Goal: Task Accomplishment & Management: Manage account settings

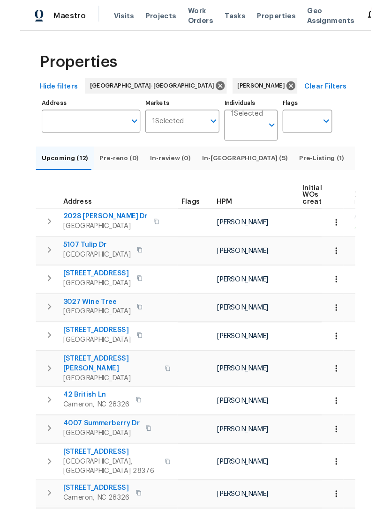
scroll to position [30, 0]
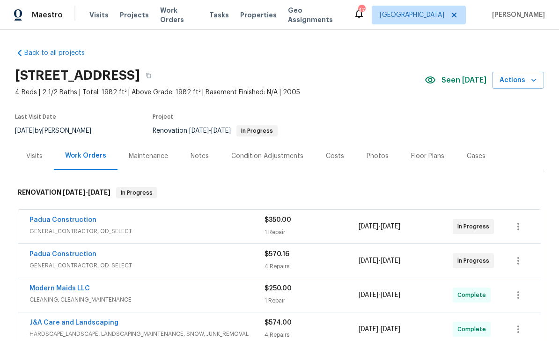
click at [78, 254] on link "Padua Construction" at bounding box center [63, 254] width 67 height 7
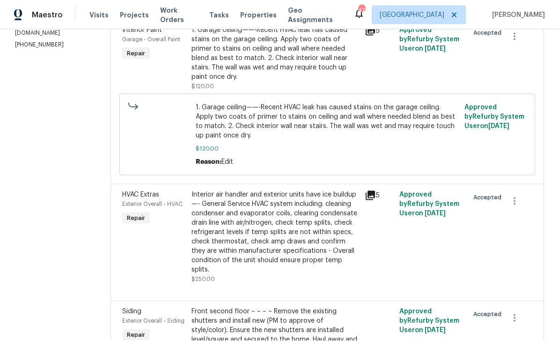
scroll to position [30, 0]
click at [268, 190] on div "Interior air handler and exterior units have ice buildup—- General Service HVAC…" at bounding box center [276, 232] width 168 height 84
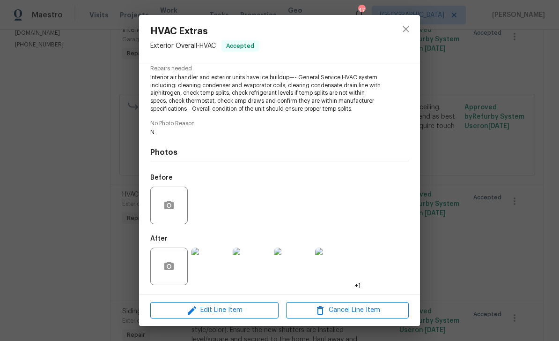
scroll to position [100, 0]
click at [335, 28] on icon "close" at bounding box center [406, 29] width 6 height 6
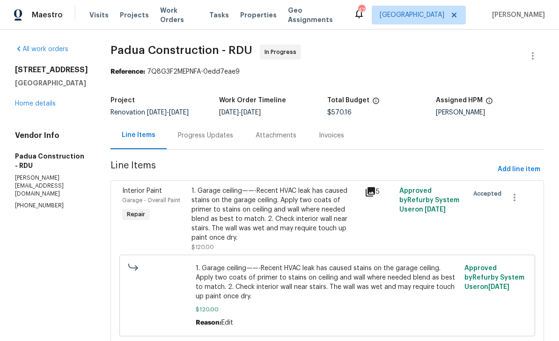
scroll to position [0, 0]
click at [335, 45] on button "button" at bounding box center [533, 56] width 22 height 22
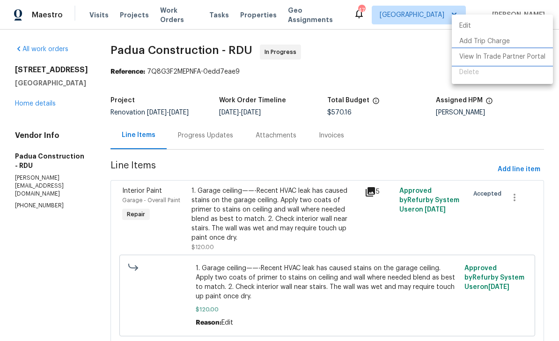
click at [335, 60] on li "View In Trade Partner Portal" at bounding box center [502, 56] width 101 height 15
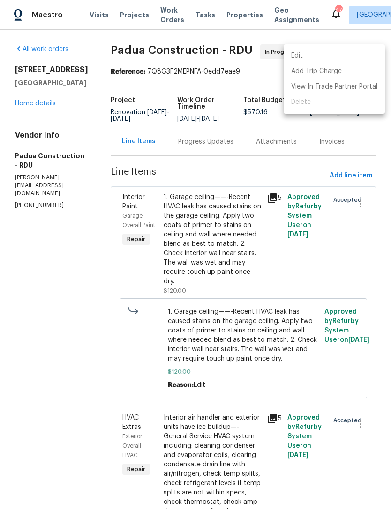
click at [20, 123] on div at bounding box center [195, 254] width 391 height 509
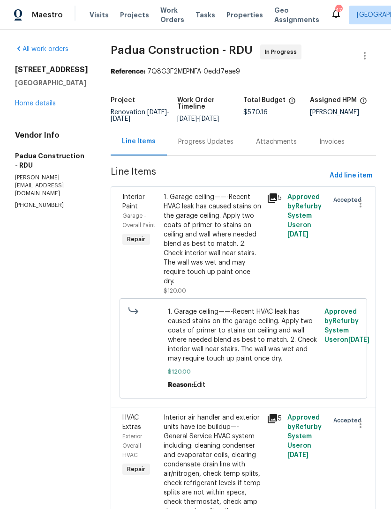
click at [37, 107] on link "Home details" at bounding box center [35, 103] width 41 height 7
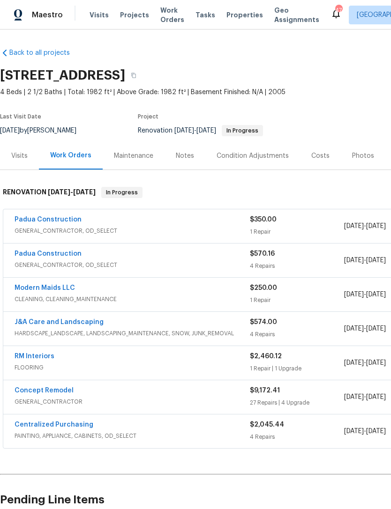
click at [186, 156] on div "Notes" at bounding box center [185, 155] width 18 height 9
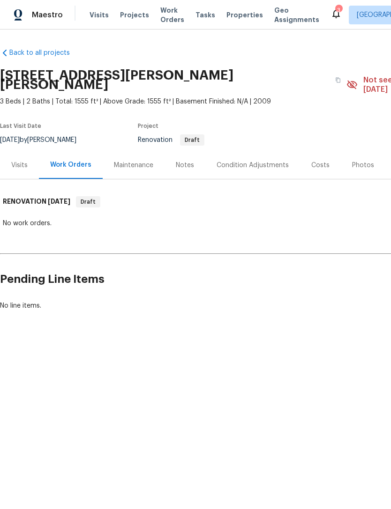
click at [177, 161] on div "Notes" at bounding box center [185, 165] width 18 height 9
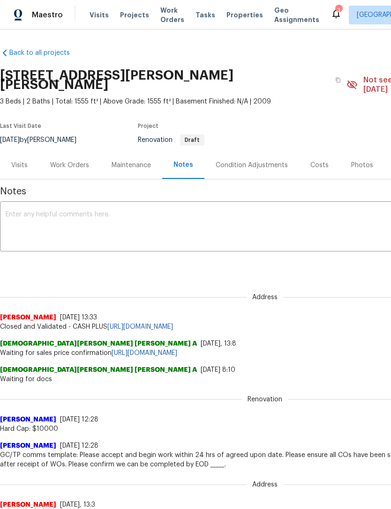
click at [70, 161] on div "Work Orders" at bounding box center [69, 165] width 39 height 9
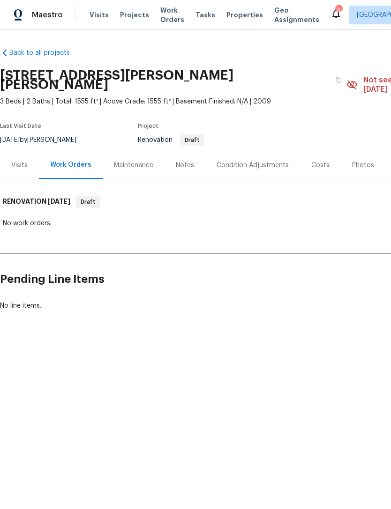
click at [184, 161] on div "Notes" at bounding box center [185, 165] width 18 height 9
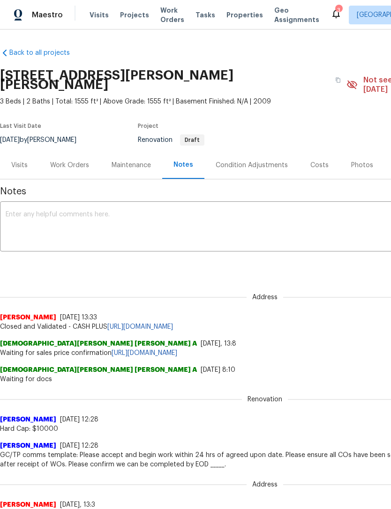
click at [23, 161] on div "Visits" at bounding box center [19, 165] width 16 height 9
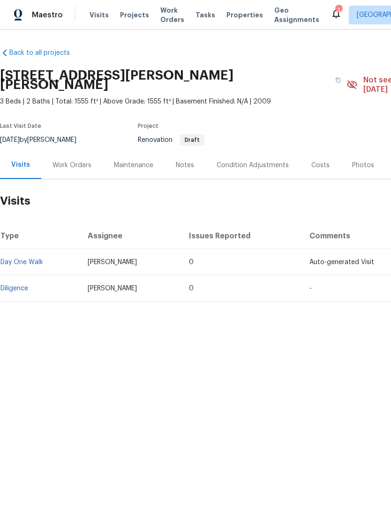
click at [184, 161] on div "Notes" at bounding box center [185, 165] width 18 height 9
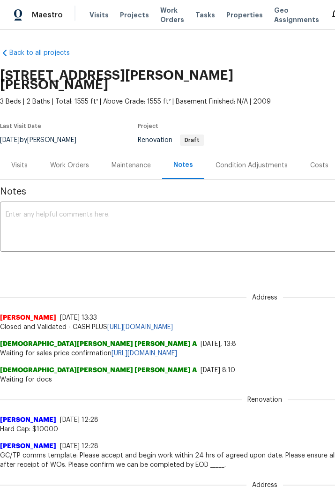
click at [48, 211] on textarea at bounding box center [265, 227] width 518 height 33
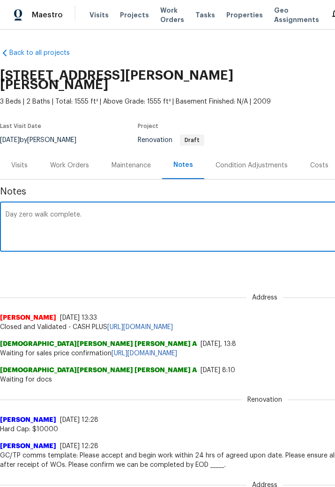
click at [34, 211] on textarea "Day zero walk complete." at bounding box center [265, 227] width 518 height 33
click at [98, 211] on textarea "Day 0 walk complete." at bounding box center [265, 227] width 518 height 33
click at [102, 211] on textarea "Day 0 walk complete. Cash plus home." at bounding box center [265, 227] width 518 height 33
click at [97, 211] on textarea "Day 0 walk complete. Cash plus home." at bounding box center [265, 227] width 518 height 33
click at [182, 211] on textarea "Day 0 walk complete. Cash + home." at bounding box center [265, 227] width 518 height 33
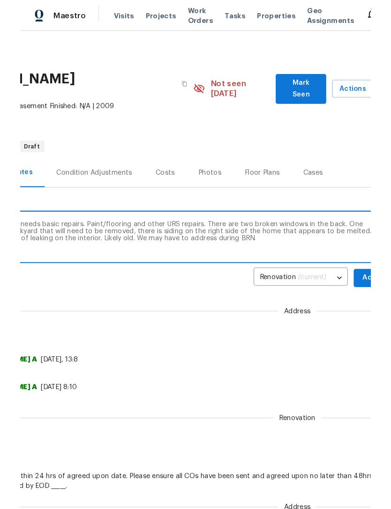
scroll to position [0, 185]
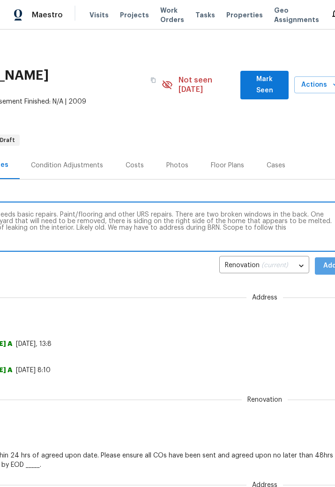
type textarea "Day 0 walk complete. Cash + home. No upgrades. Home needs basic repairs. Paint/…"
click at [325, 260] on span "Add" at bounding box center [329, 266] width 15 height 12
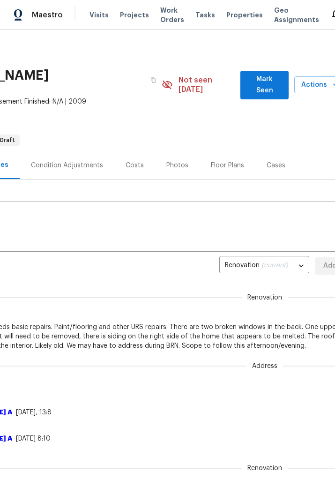
click at [116, 233] on textarea at bounding box center [80, 227] width 518 height 33
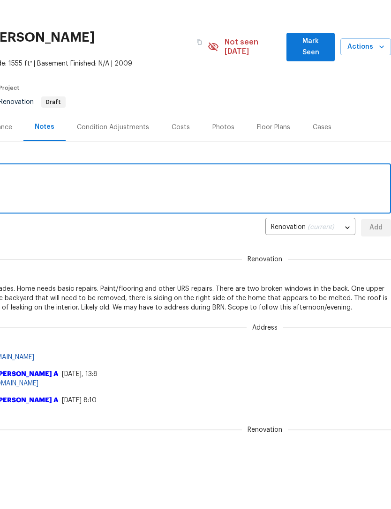
scroll to position [0, 139]
click at [310, 74] on span "Mark Seen" at bounding box center [310, 85] width 33 height 23
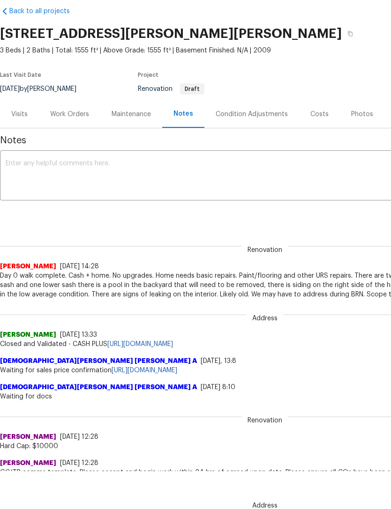
scroll to position [4, 0]
click at [240, 121] on div "Condition Adjustments" at bounding box center [251, 114] width 95 height 28
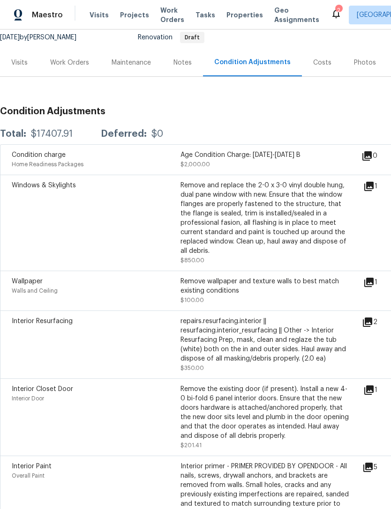
scroll to position [93, 0]
click at [67, 59] on div "Work Orders" at bounding box center [69, 63] width 39 height 9
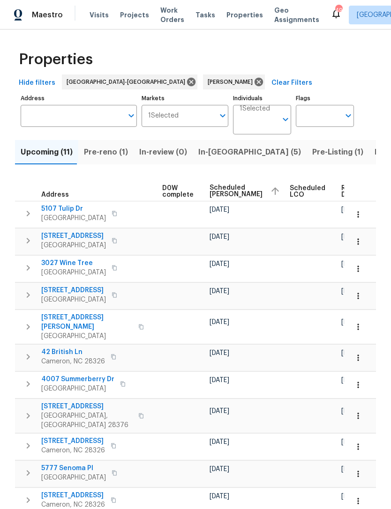
scroll to position [0, 246]
